Goal: Communication & Community: Participate in discussion

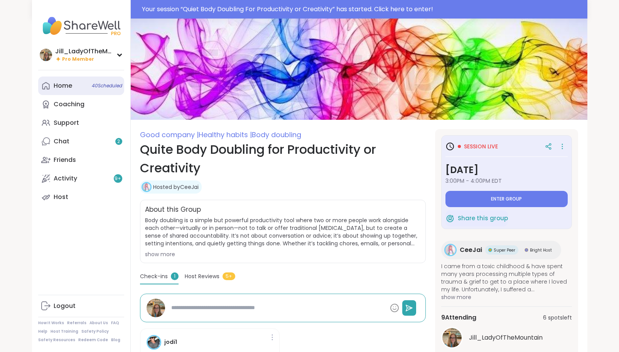
click at [106, 85] on span "40 Scheduled" at bounding box center [107, 86] width 30 height 6
type textarea "*"
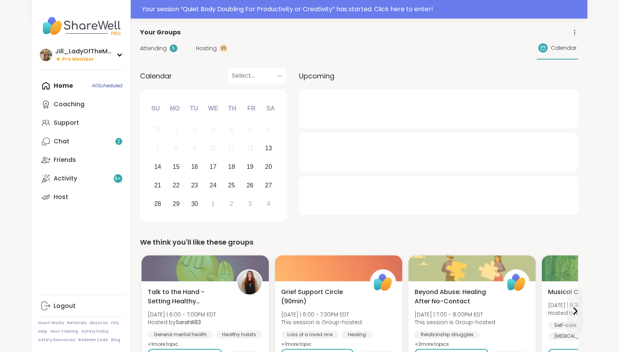
click at [202, 51] on span "Hosting" at bounding box center [206, 48] width 21 height 8
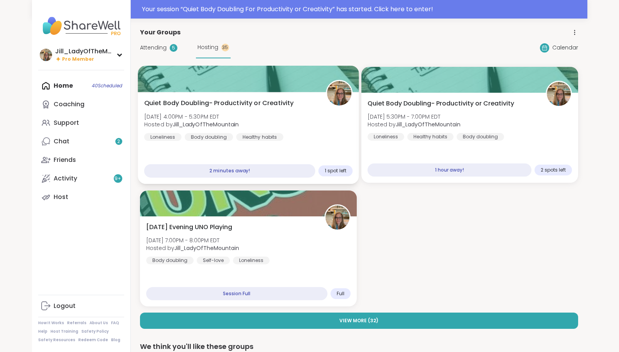
click at [290, 139] on div "Quiet Body Doubling- Productivity or Creativity [DATE] 4:00PM - 5:30PM EDT Host…" at bounding box center [248, 119] width 209 height 42
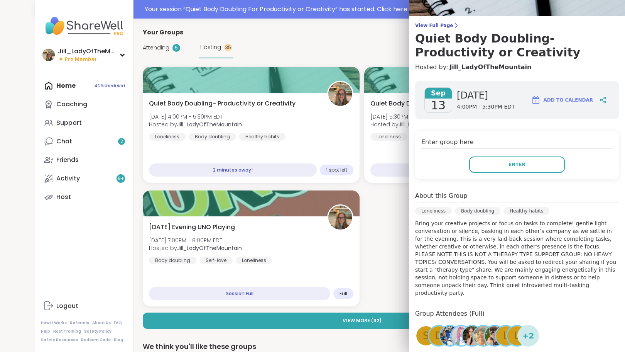
scroll to position [51, 0]
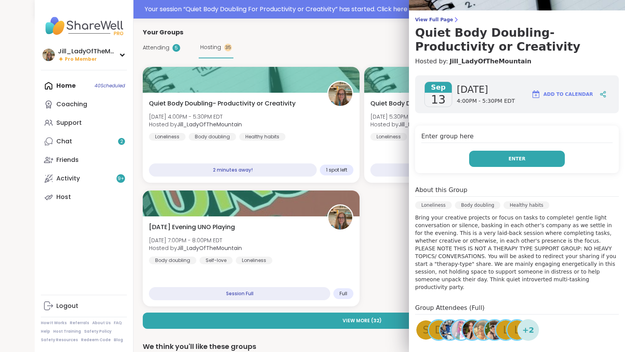
click at [505, 155] on button "Enter" at bounding box center [517, 159] width 96 height 16
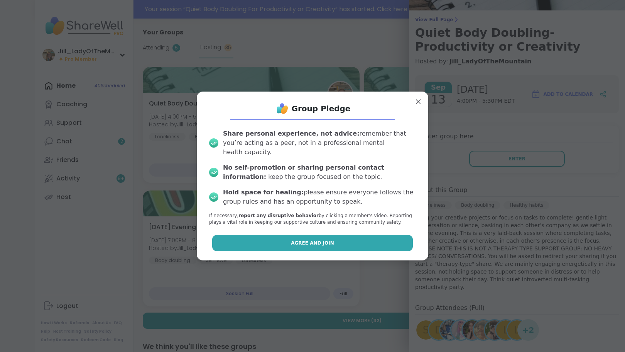
click at [324, 235] on button "Agree and Join" at bounding box center [312, 243] width 201 height 16
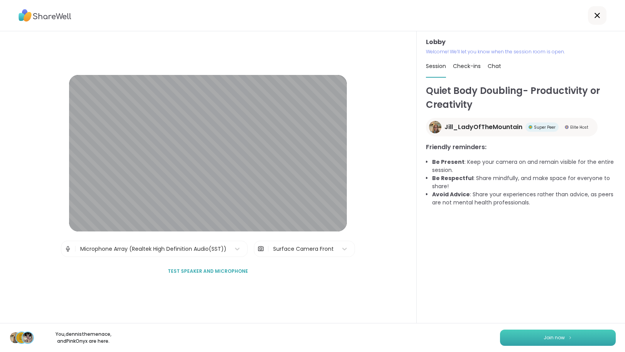
click at [537, 343] on button "Join now" at bounding box center [558, 337] width 116 height 16
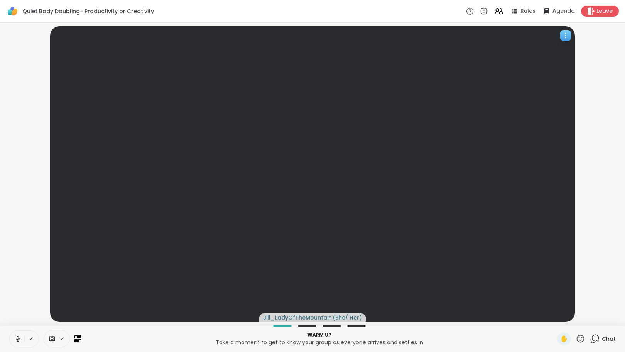
click at [563, 311] on video at bounding box center [312, 173] width 525 height 295
click at [590, 343] on icon at bounding box center [595, 338] width 10 height 10
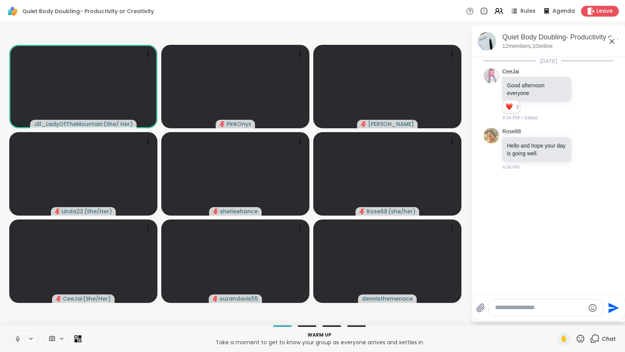
click at [504, 311] on textarea "Type your message" at bounding box center [540, 307] width 90 height 8
click at [546, 307] on textarea "Type your message" at bounding box center [540, 307] width 90 height 8
click at [17, 337] on icon at bounding box center [17, 338] width 7 height 7
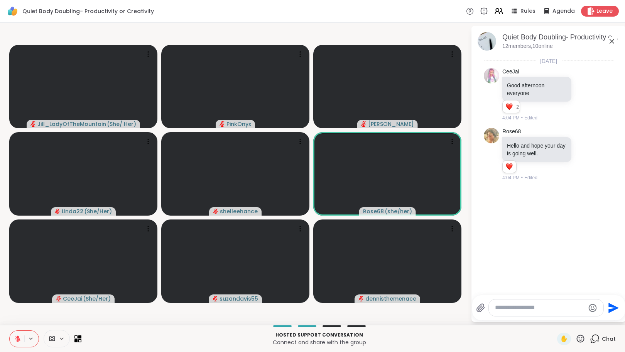
click at [17, 337] on icon at bounding box center [17, 338] width 5 height 5
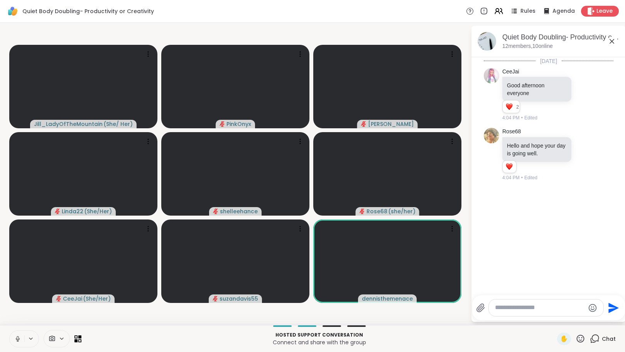
click at [17, 336] on icon at bounding box center [17, 338] width 7 height 7
click at [17, 336] on icon at bounding box center [18, 336] width 2 height 3
click at [496, 8] on icon at bounding box center [497, 9] width 3 height 3
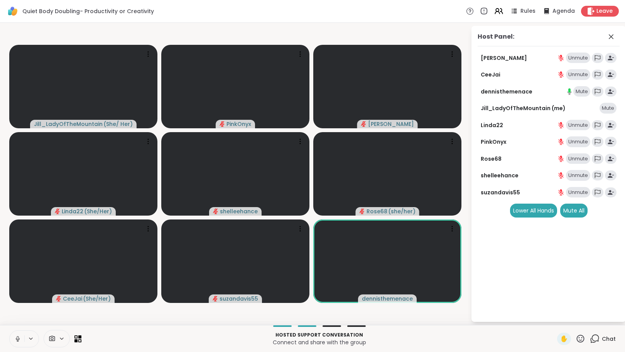
click at [583, 89] on div "Mute" at bounding box center [581, 91] width 17 height 11
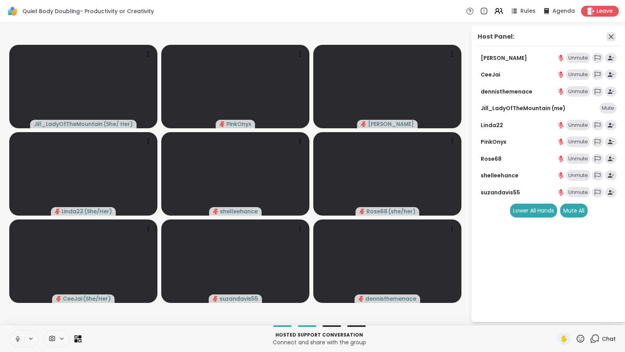
click at [611, 34] on icon at bounding box center [611, 36] width 9 height 9
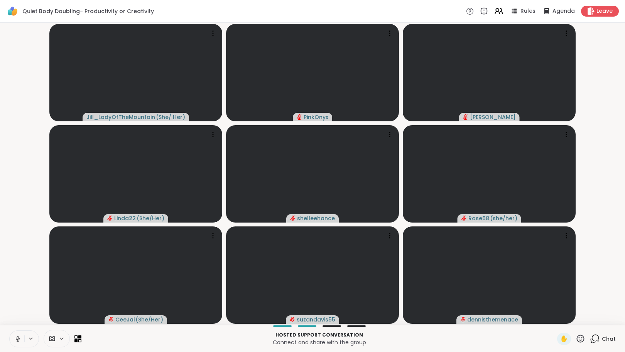
click at [591, 340] on icon at bounding box center [595, 338] width 10 height 10
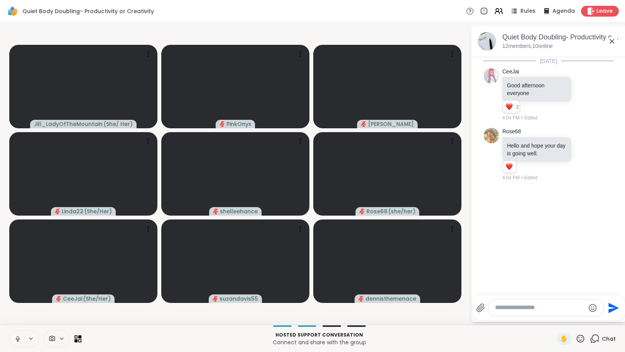
click at [511, 308] on textarea "Type your message" at bounding box center [540, 307] width 90 height 8
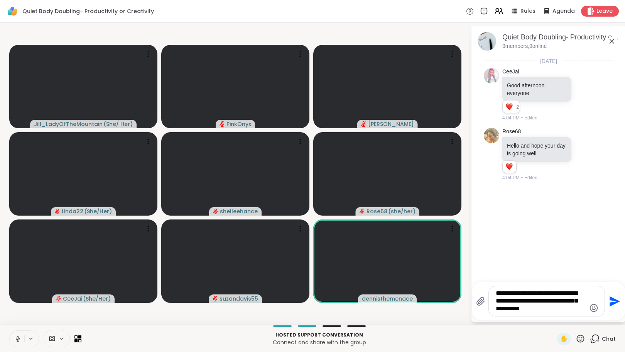
type textarea "**********"
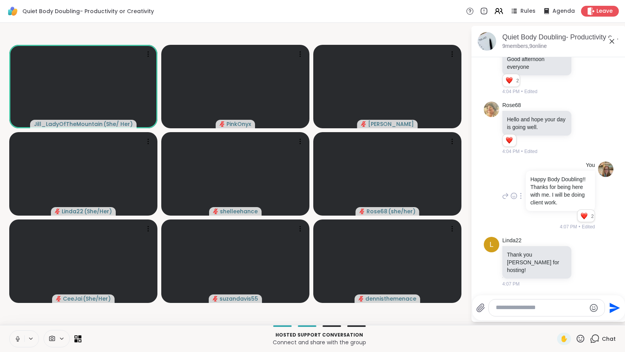
scroll to position [122, 0]
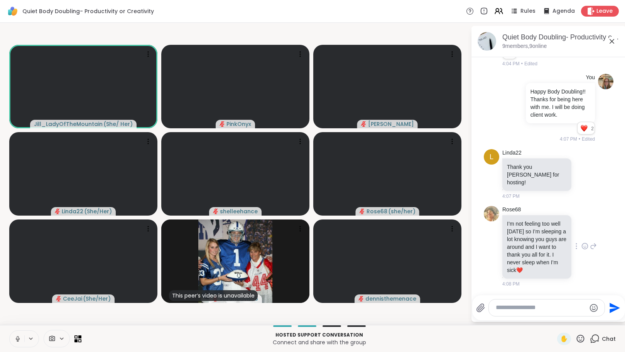
click at [582, 242] on icon at bounding box center [585, 246] width 7 height 8
click at [582, 230] on div "Select Reaction: Heart" at bounding box center [585, 233] width 7 height 7
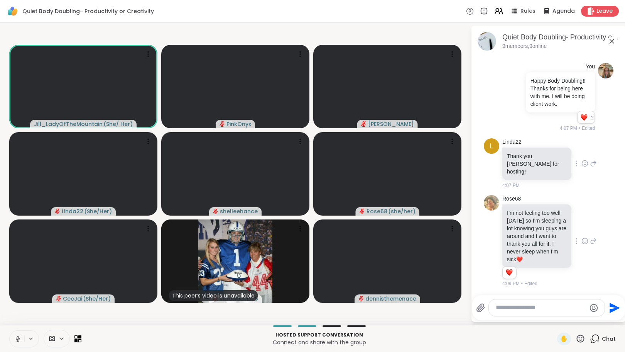
click at [582, 159] on icon at bounding box center [585, 163] width 7 height 8
click at [577, 146] on button "Select Reaction: Heart" at bounding box center [584, 150] width 15 height 15
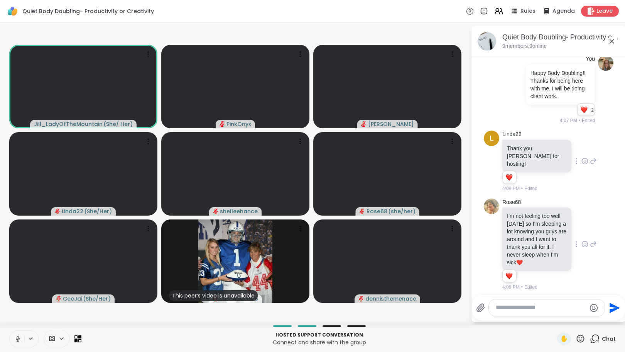
scroll to position [144, 0]
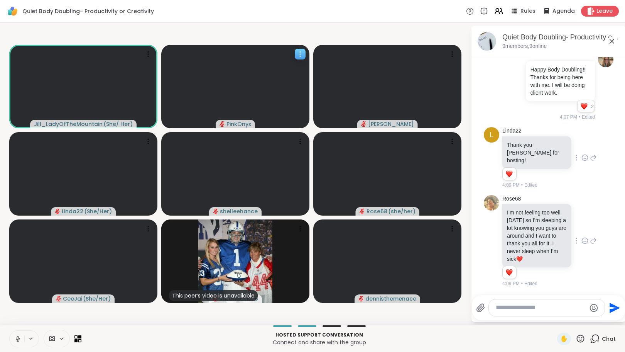
click at [298, 54] on icon at bounding box center [300, 54] width 8 height 8
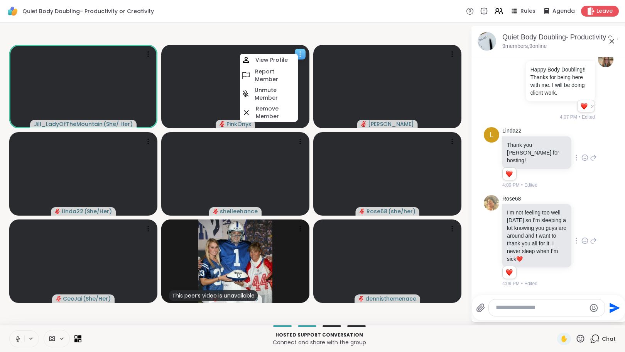
click at [224, 72] on video at bounding box center [235, 86] width 148 height 83
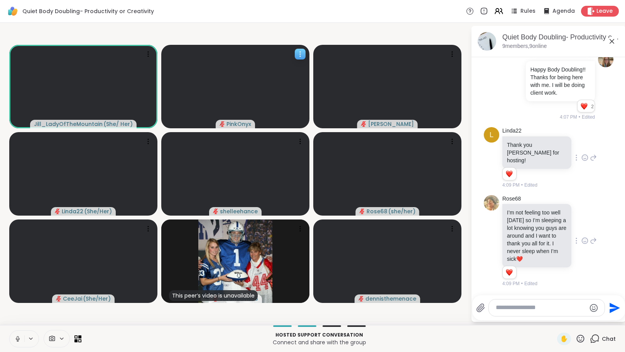
click at [239, 83] on video at bounding box center [235, 86] width 148 height 83
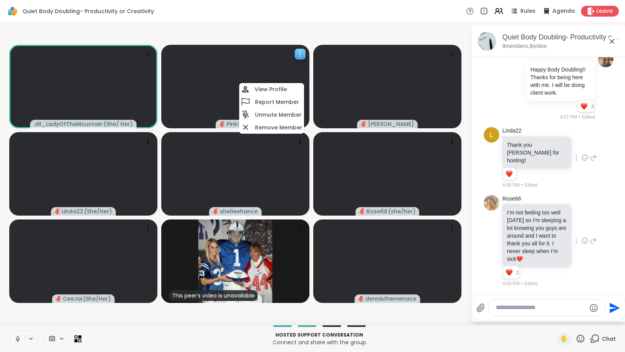
click at [237, 67] on video at bounding box center [235, 86] width 148 height 83
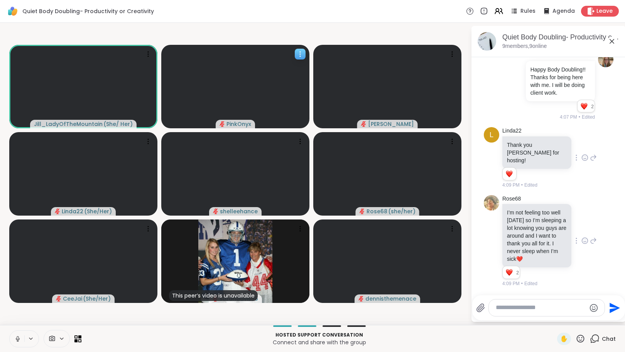
click at [237, 67] on video at bounding box center [235, 86] width 148 height 83
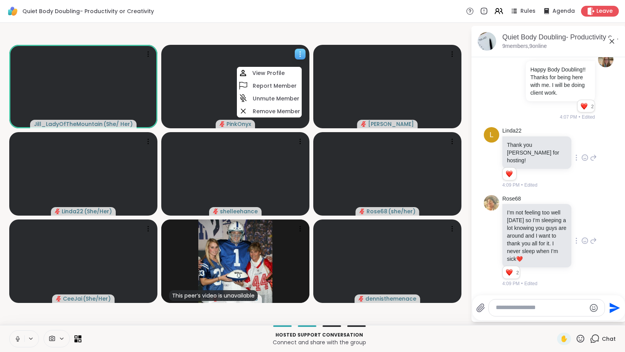
click at [214, 76] on video at bounding box center [235, 86] width 148 height 83
